Goal: Transaction & Acquisition: Purchase product/service

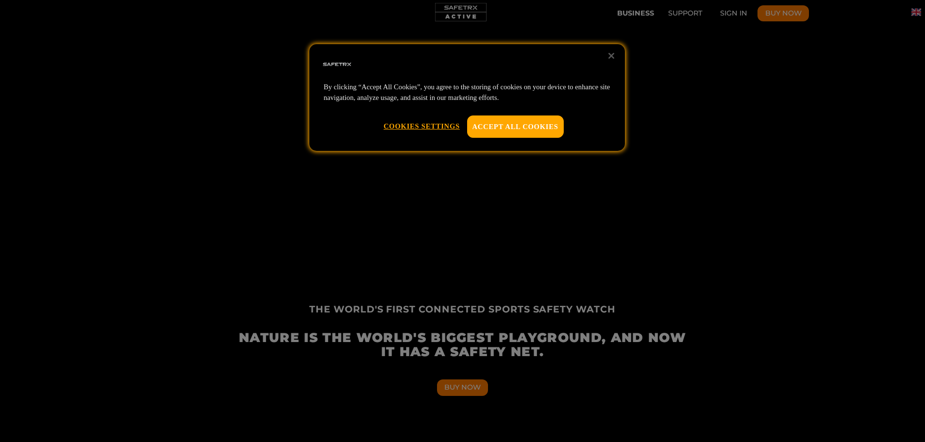
click at [916, 12] on div at bounding box center [462, 221] width 925 height 442
click at [501, 127] on button "Accept All Cookies" at bounding box center [515, 127] width 97 height 22
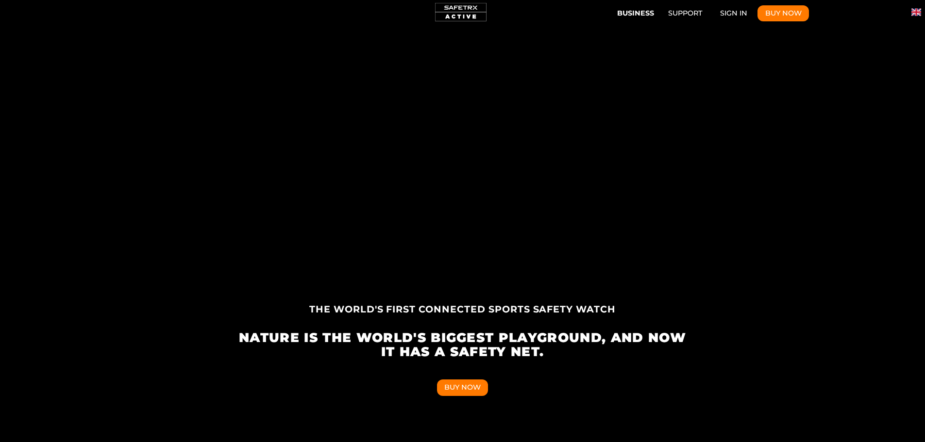
scroll to position [0, 1349]
click at [923, 6] on div at bounding box center [916, 12] width 18 height 24
click at [920, 10] on img "Change language" at bounding box center [916, 12] width 10 height 10
click at [920, 10] on li "Languages" at bounding box center [917, 16] width 12 height 12
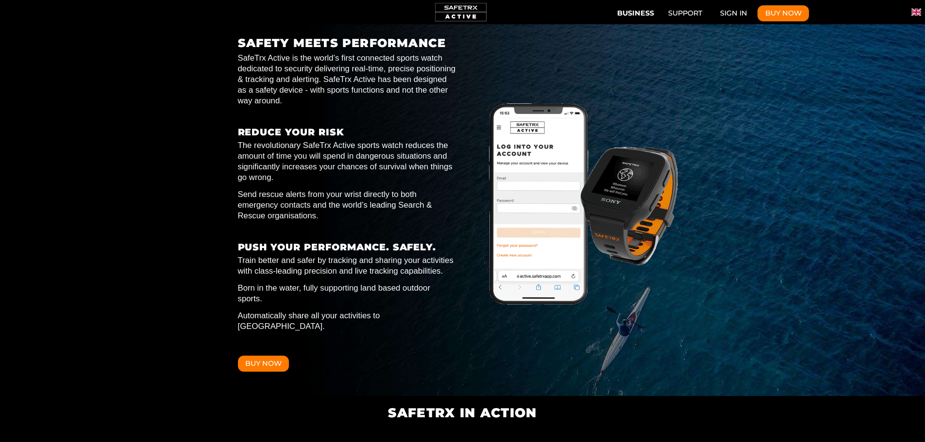
scroll to position [0, 4496]
click at [272, 356] on button "Buy Now" at bounding box center [263, 364] width 51 height 17
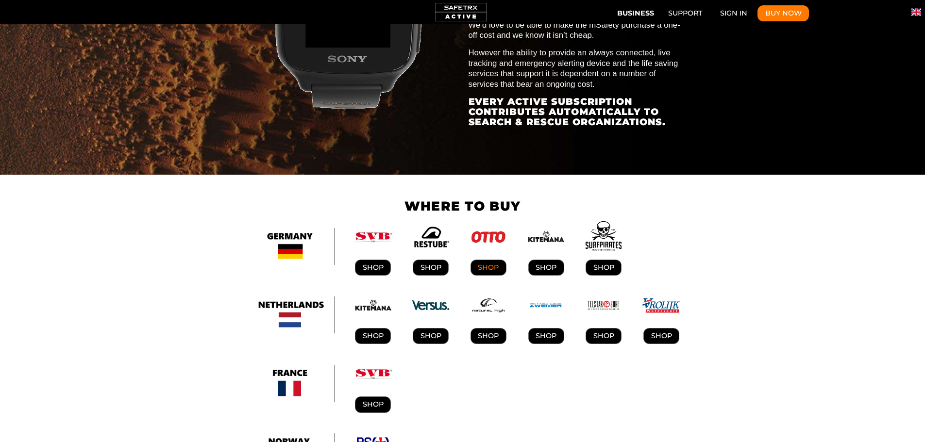
scroll to position [0, 450]
click at [490, 260] on link "SHOP" at bounding box center [489, 268] width 36 height 17
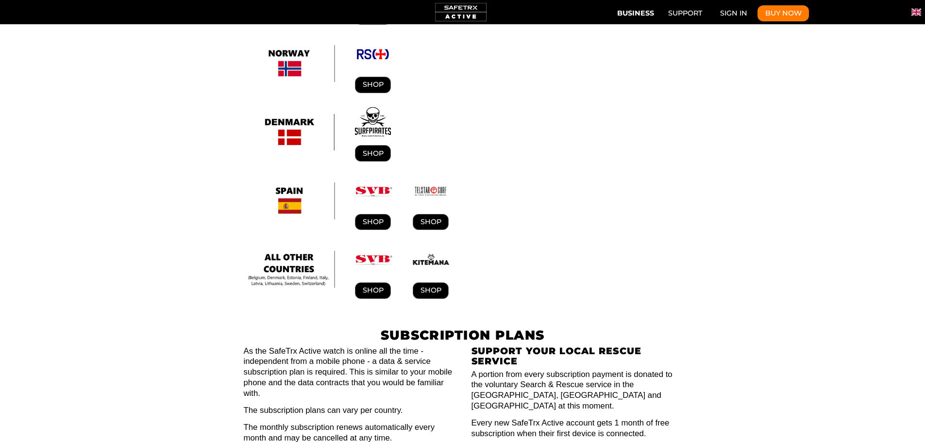
scroll to position [0, 0]
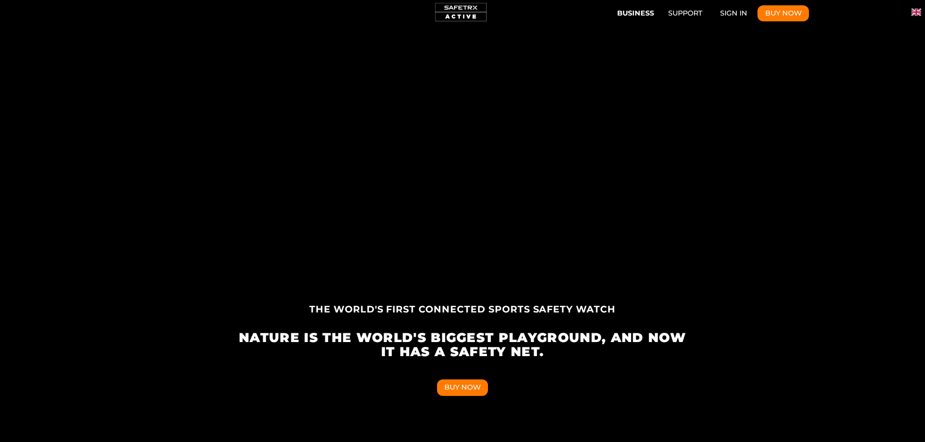
click at [462, 12] on img at bounding box center [461, 12] width 58 height 24
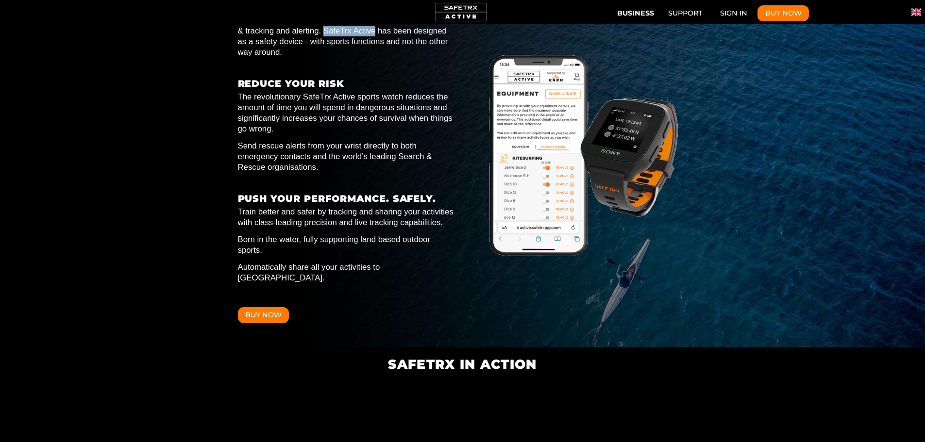
drag, startPoint x: 325, startPoint y: 28, endPoint x: 376, endPoint y: 30, distance: 51.0
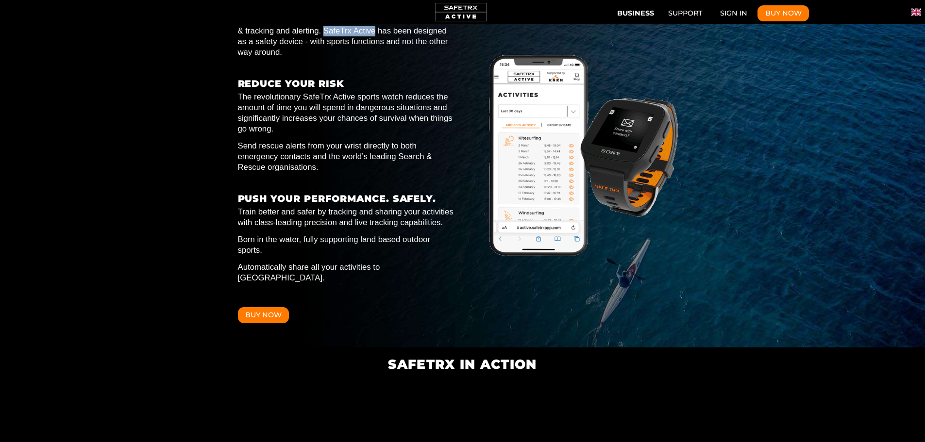
click at [376, 30] on p "SafeTrx Active is the world’s first connected sports watch dedicated to securit…" at bounding box center [347, 30] width 219 height 53
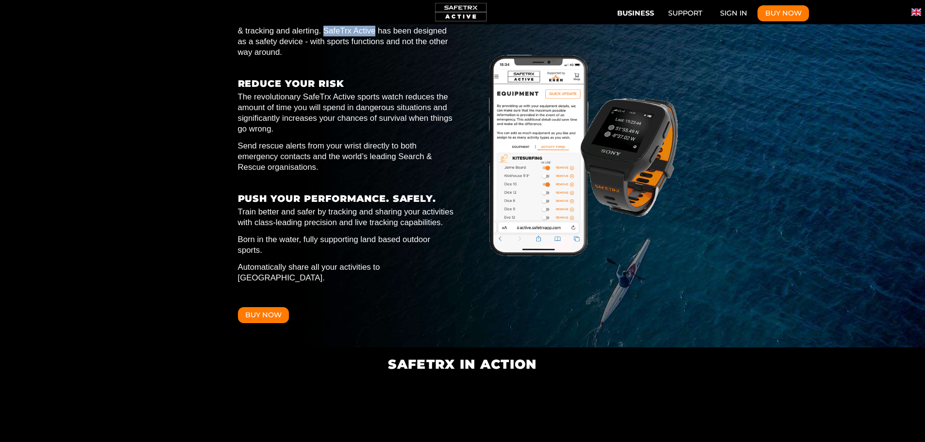
copy p "SafeTrx Active"
